Goal: Check status: Check status

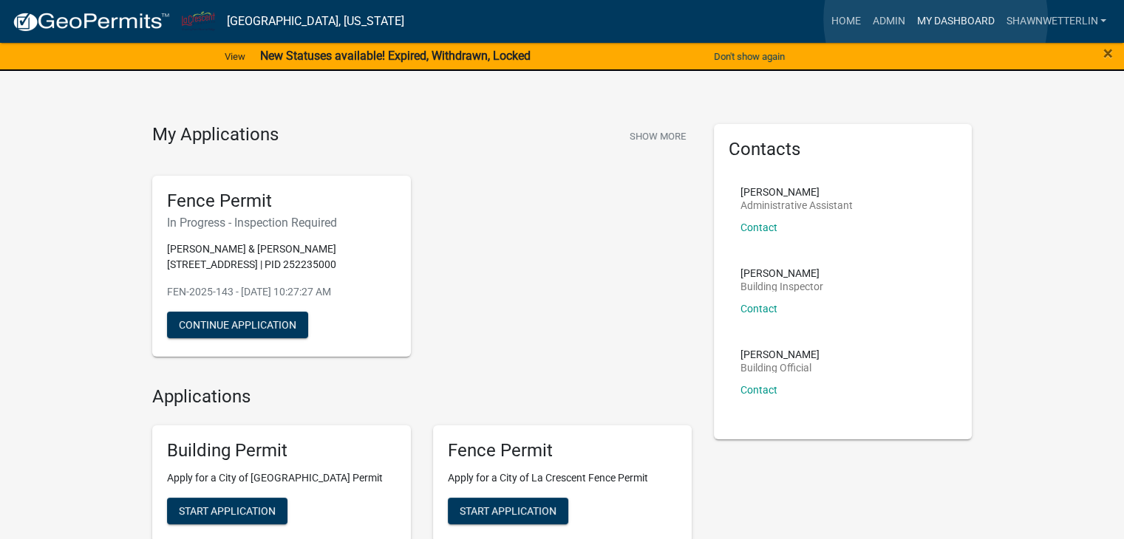
click at [935, 19] on link "My Dashboard" at bounding box center [954, 21] width 89 height 28
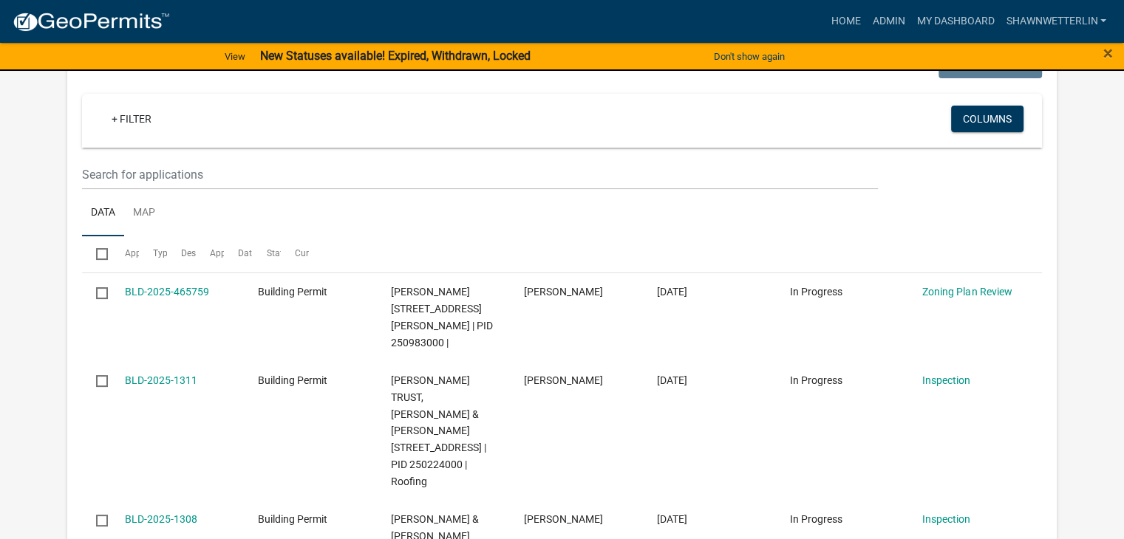
scroll to position [279, 0]
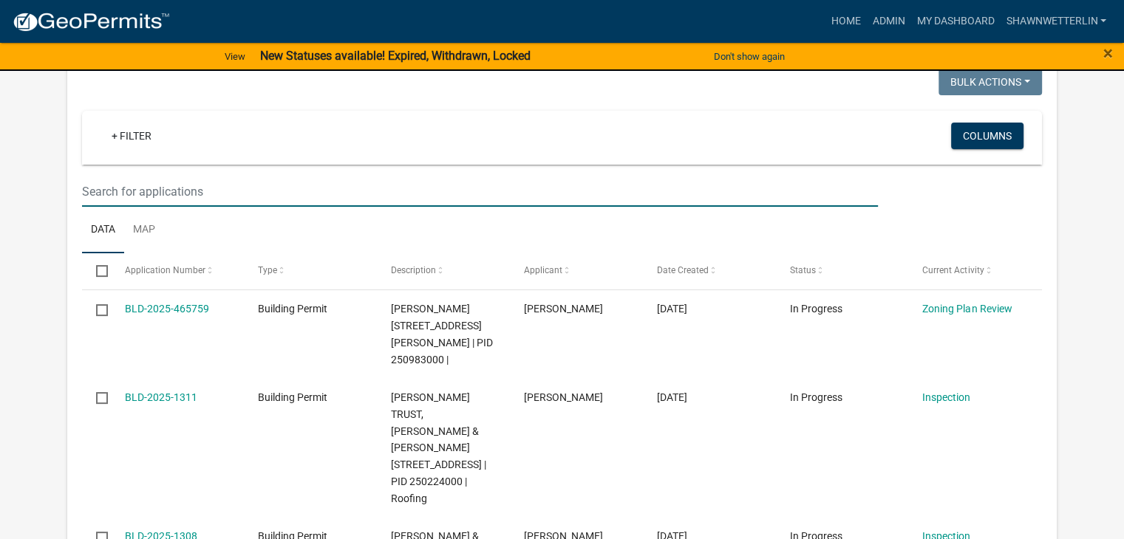
click at [89, 194] on input "text" at bounding box center [480, 192] width 796 height 30
type input "juniper"
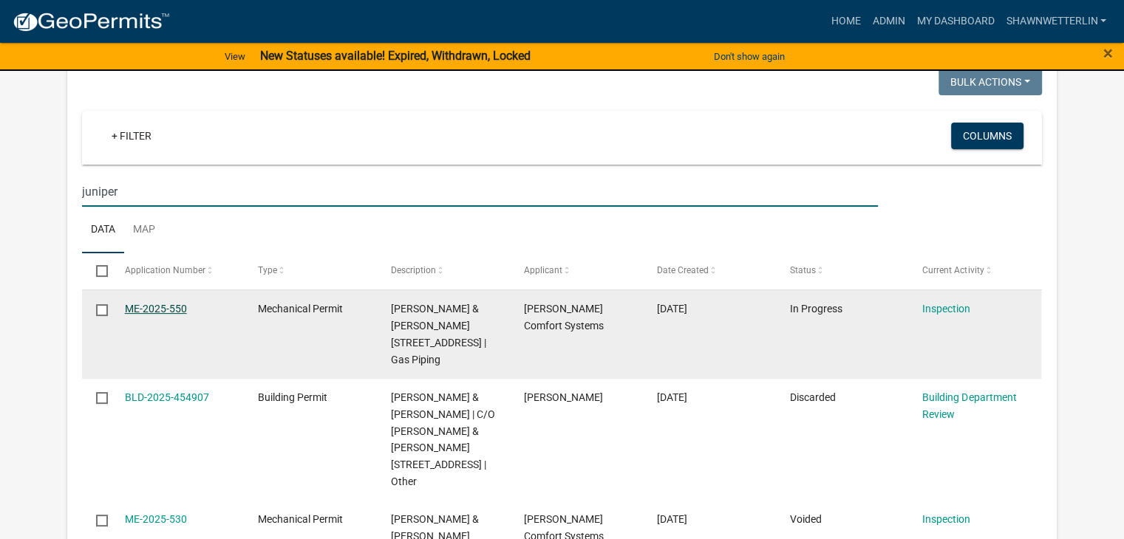
click at [145, 307] on link "ME-2025-550" at bounding box center [156, 309] width 62 height 12
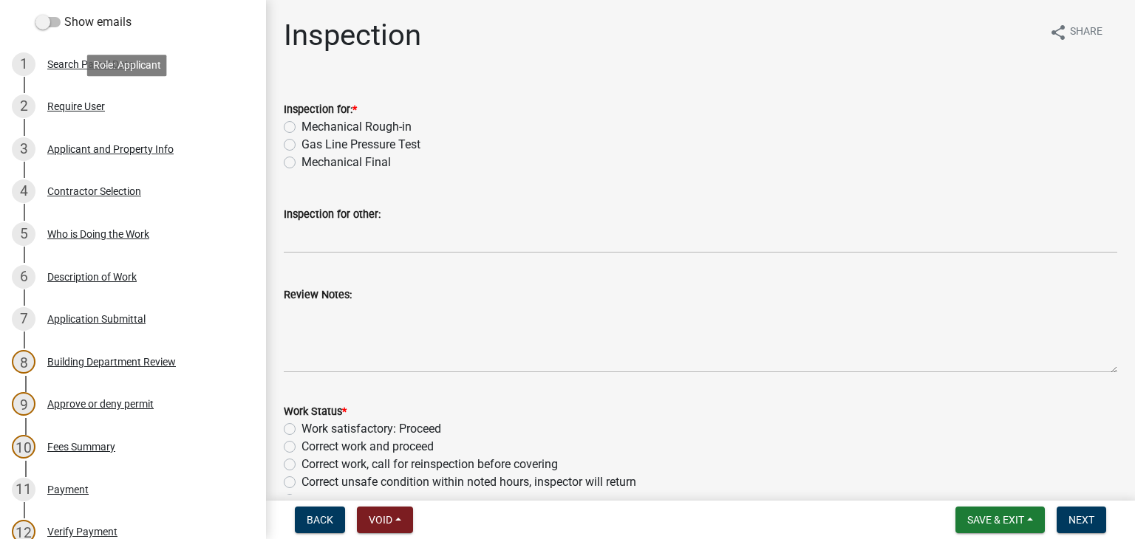
scroll to position [296, 0]
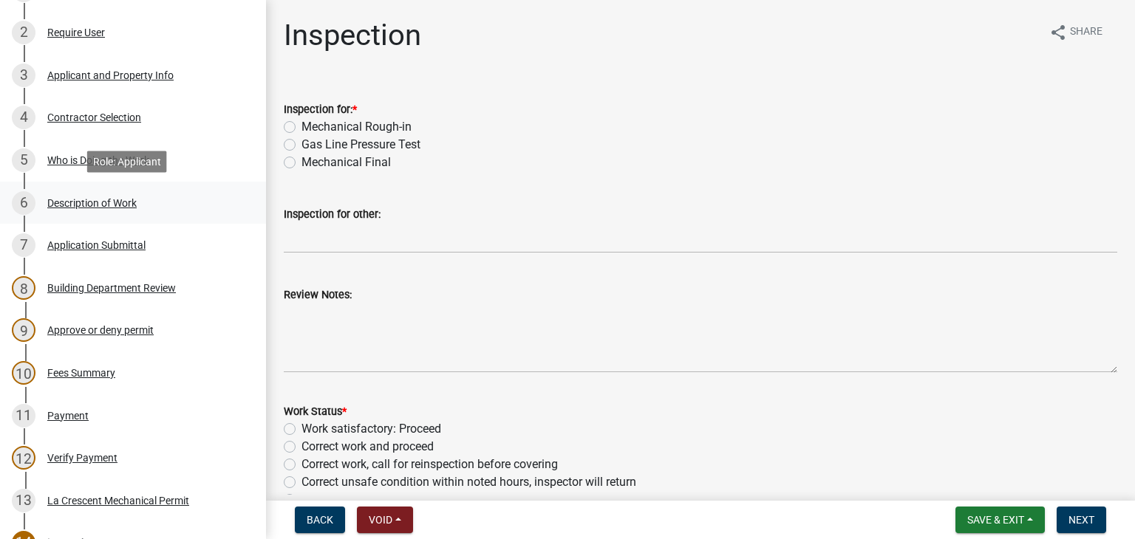
click at [106, 199] on div "Description of Work" at bounding box center [91, 203] width 89 height 10
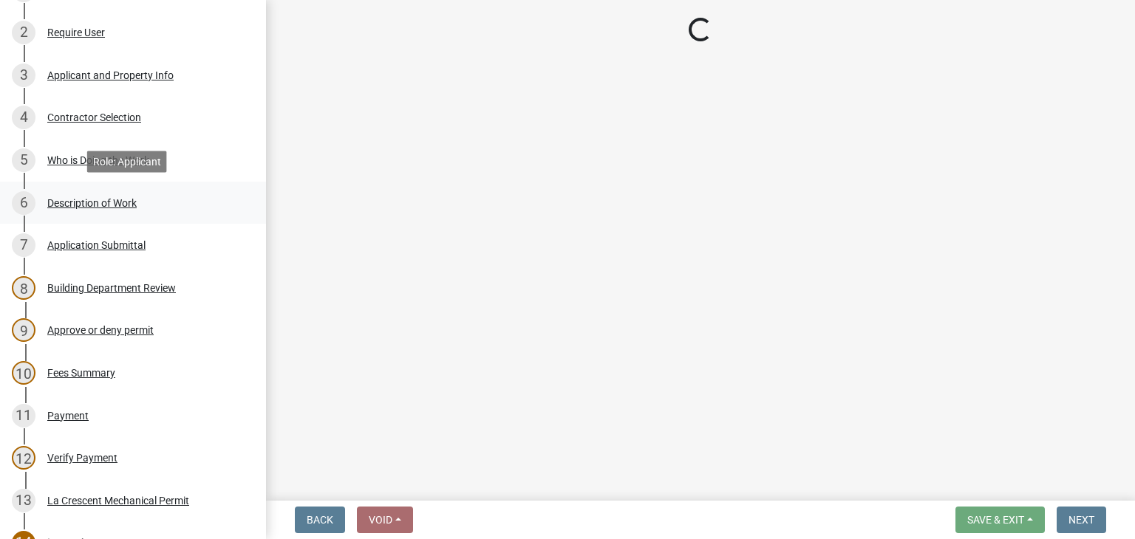
select select "ba376bc7-491f-4e2f-afbb-da92a65d87cf"
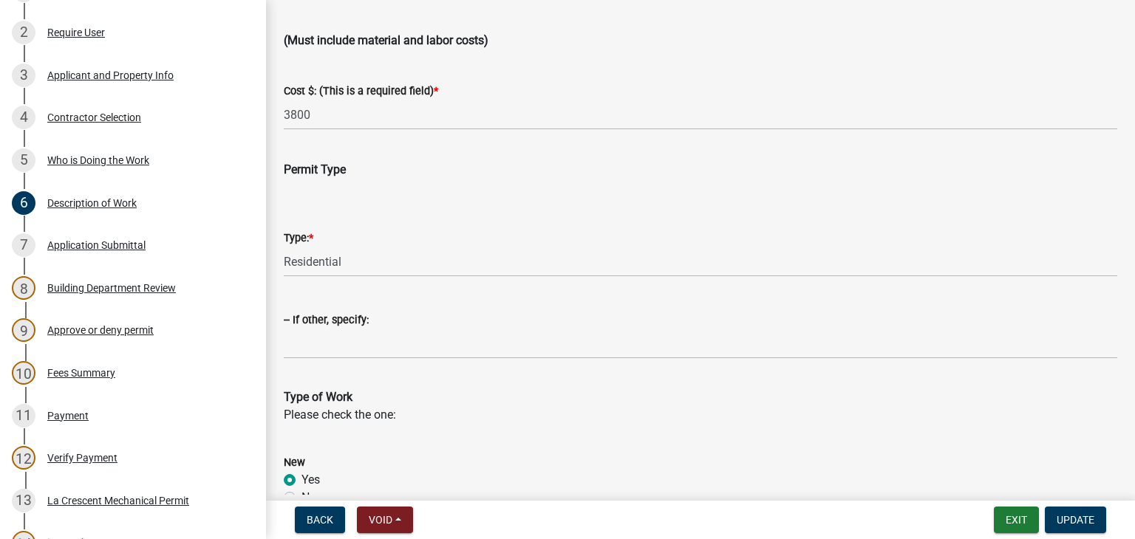
scroll to position [0, 0]
